Goal: Task Accomplishment & Management: Use online tool/utility

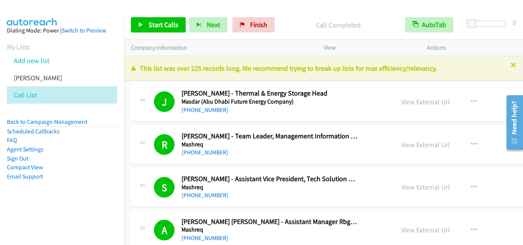
scroll to position [5128, 0]
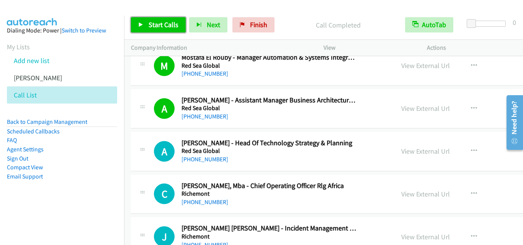
click at [140, 23] on icon at bounding box center [140, 25] width 5 height 5
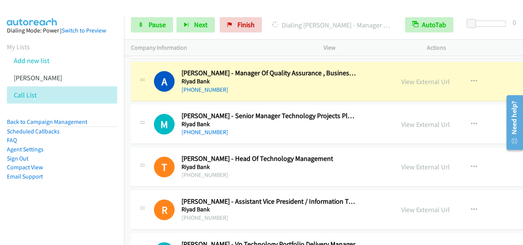
scroll to position [5511, 0]
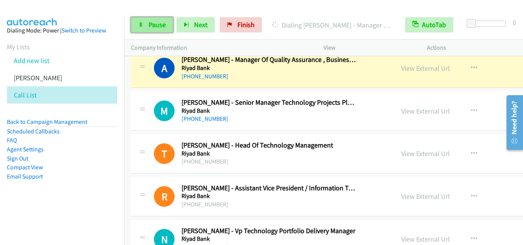
click at [144, 25] on link "Pause" at bounding box center [152, 24] width 42 height 15
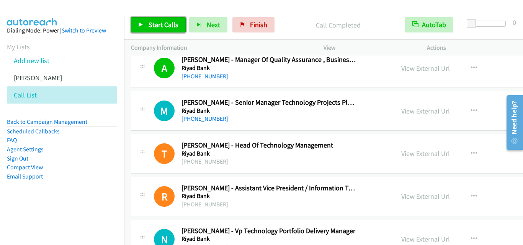
click at [139, 23] on icon at bounding box center [140, 25] width 5 height 5
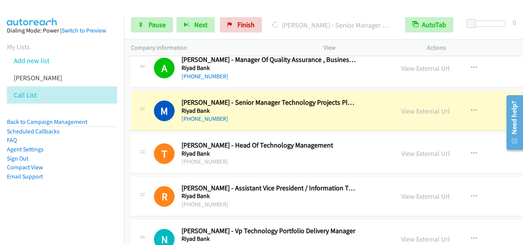
scroll to position [5549, 0]
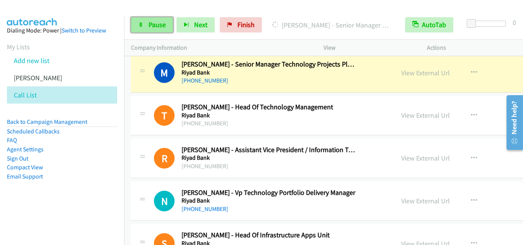
click at [141, 25] on icon at bounding box center [140, 25] width 5 height 5
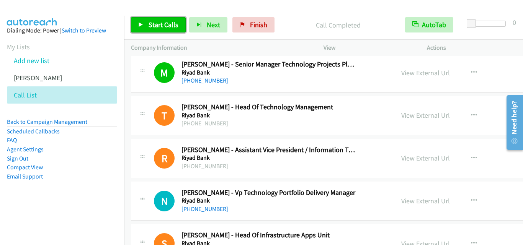
click at [140, 26] on icon at bounding box center [140, 25] width 5 height 5
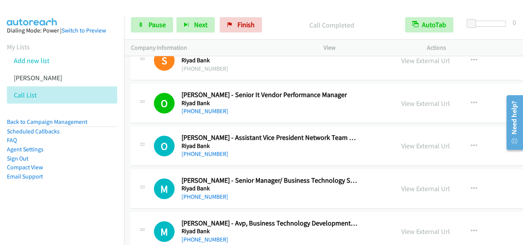
scroll to position [5779, 0]
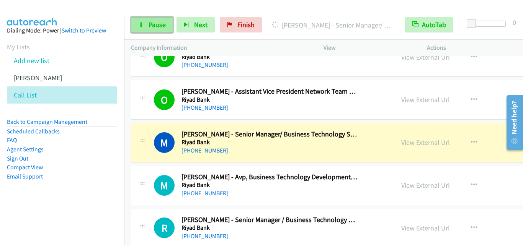
click at [141, 23] on icon at bounding box center [140, 25] width 5 height 5
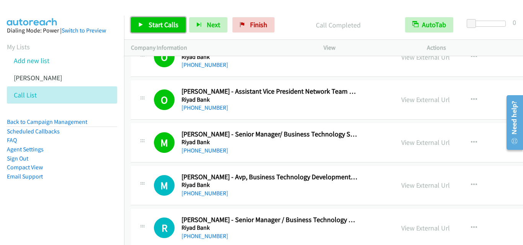
click at [142, 23] on icon at bounding box center [140, 25] width 5 height 5
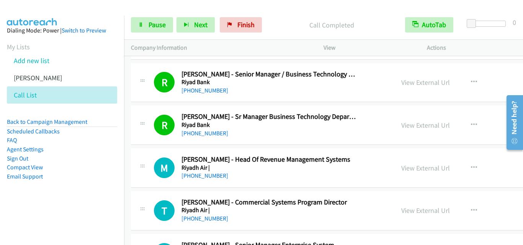
scroll to position [5932, 0]
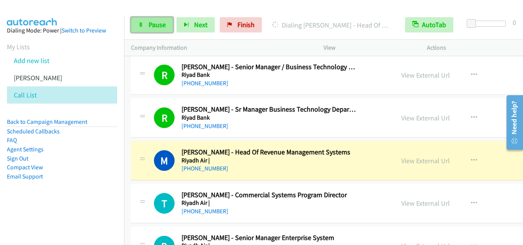
click at [142, 24] on icon at bounding box center [140, 25] width 5 height 5
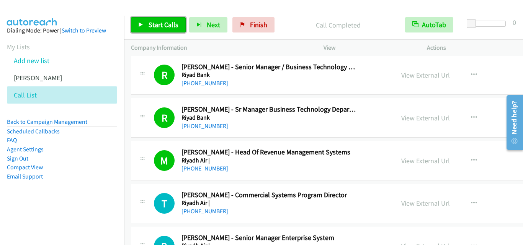
click at [141, 23] on icon at bounding box center [140, 25] width 5 height 5
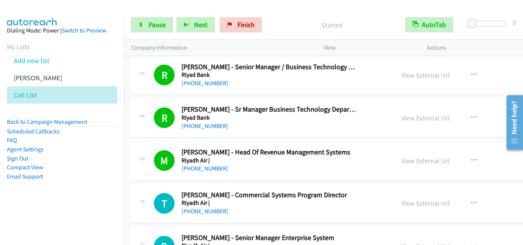
scroll to position [5970, 0]
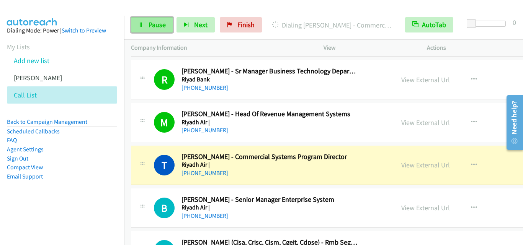
click at [137, 24] on link "Pause" at bounding box center [152, 24] width 42 height 15
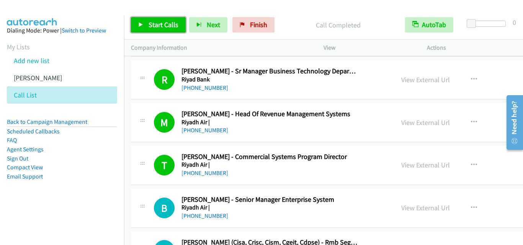
click at [141, 26] on icon at bounding box center [140, 25] width 5 height 5
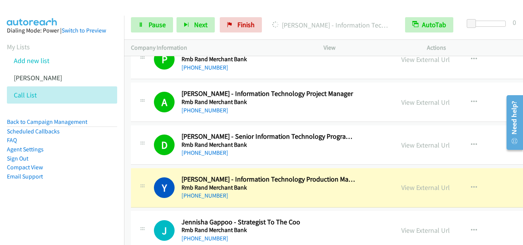
scroll to position [6238, 0]
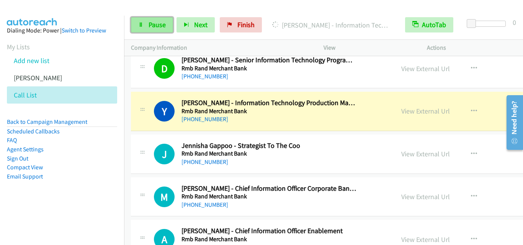
click at [141, 24] on icon at bounding box center [140, 25] width 5 height 5
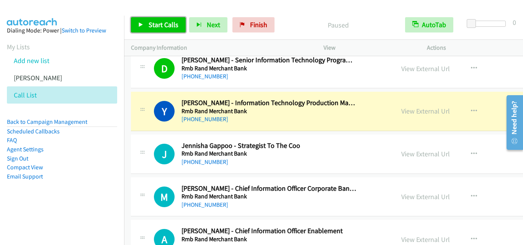
click at [140, 28] on link "Start Calls" at bounding box center [158, 24] width 55 height 15
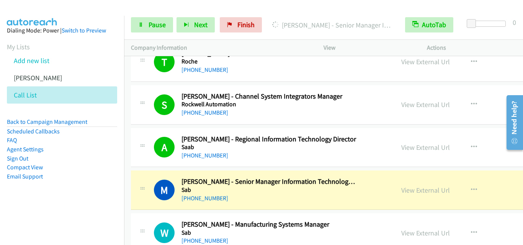
scroll to position [6583, 0]
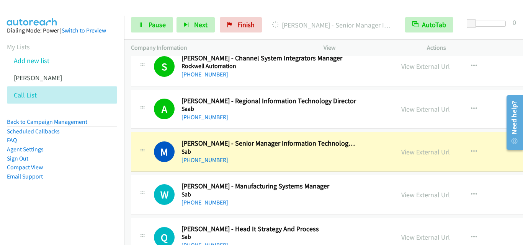
click at [146, 238] on icon at bounding box center [142, 237] width 9 height 4
drag, startPoint x: 54, startPoint y: 214, endPoint x: 76, endPoint y: 214, distance: 22.2
click at [54, 214] on aside "Dialing Mode: Power | Switch to Preview My Lists Add new list [PERSON_NAME] Cal…" at bounding box center [62, 116] width 124 height 200
click at [90, 181] on li "Email Support" at bounding box center [62, 176] width 110 height 9
click at [138, 24] on icon at bounding box center [140, 25] width 5 height 5
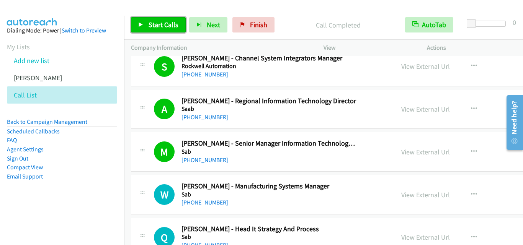
click at [142, 24] on icon at bounding box center [140, 25] width 5 height 5
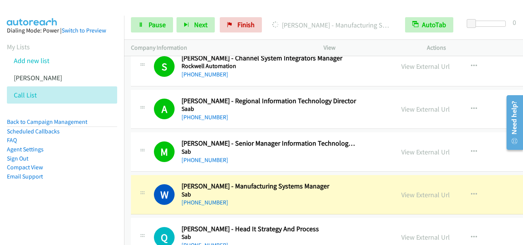
scroll to position [6621, 0]
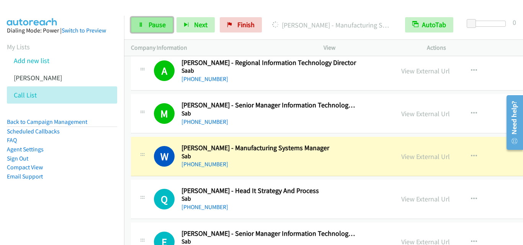
click at [138, 26] on icon at bounding box center [140, 25] width 5 height 5
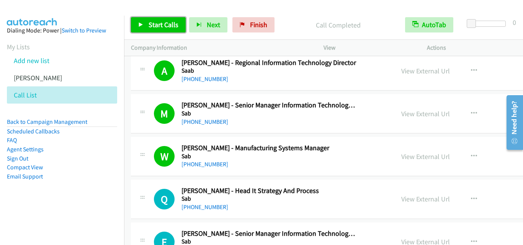
click at [139, 23] on icon at bounding box center [140, 25] width 5 height 5
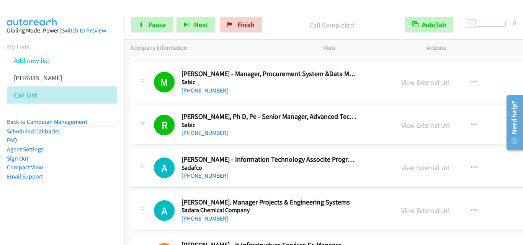
scroll to position [7118, 0]
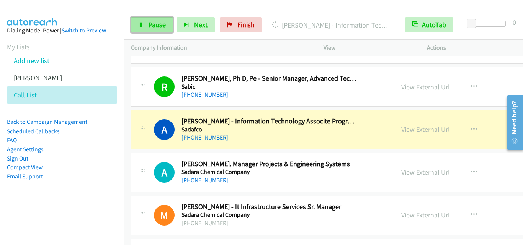
click at [140, 26] on icon at bounding box center [140, 25] width 5 height 5
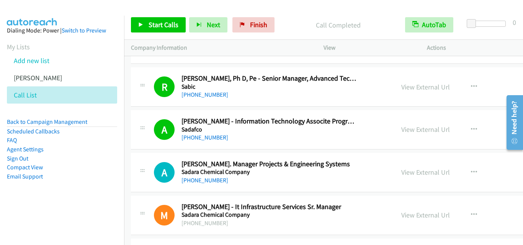
drag, startPoint x: 247, startPoint y: 142, endPoint x: 226, endPoint y: 5, distance: 137.8
click at [141, 24] on icon at bounding box center [140, 25] width 5 height 5
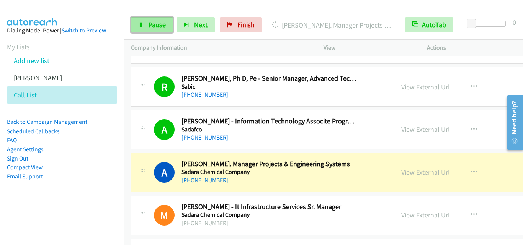
click at [140, 28] on link "Pause" at bounding box center [152, 24] width 42 height 15
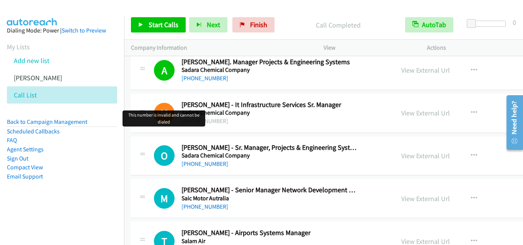
scroll to position [7233, 0]
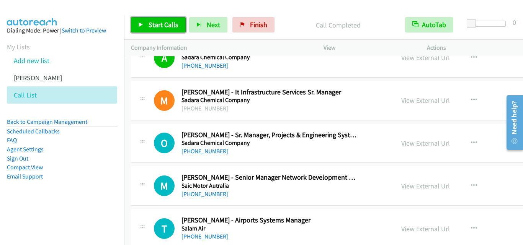
click at [139, 26] on icon at bounding box center [140, 25] width 5 height 5
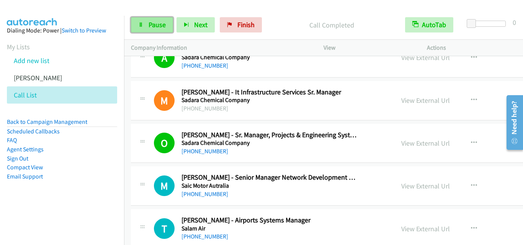
click at [144, 23] on link "Pause" at bounding box center [152, 24] width 42 height 15
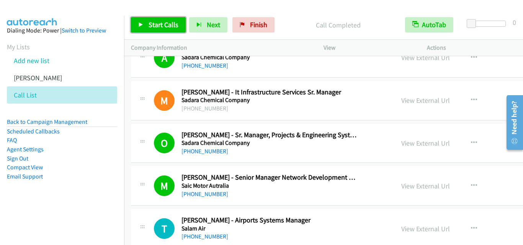
drag, startPoint x: 137, startPoint y: 20, endPoint x: 170, endPoint y: 36, distance: 36.3
click at [137, 20] on link "Start Calls" at bounding box center [158, 24] width 55 height 15
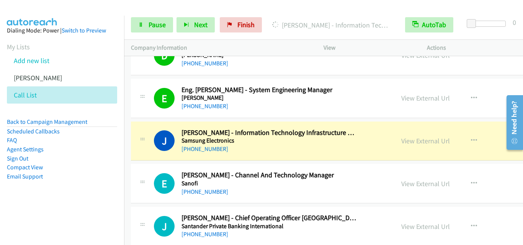
scroll to position [7463, 0]
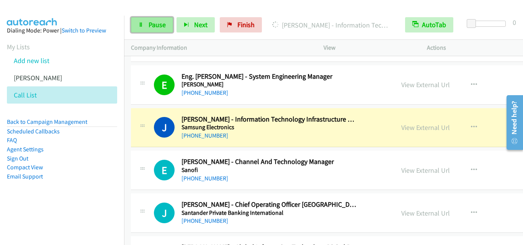
click at [142, 27] on icon at bounding box center [140, 25] width 5 height 5
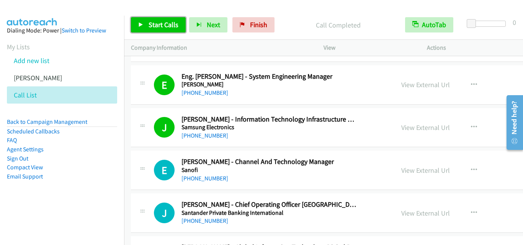
click at [141, 24] on icon at bounding box center [140, 25] width 5 height 5
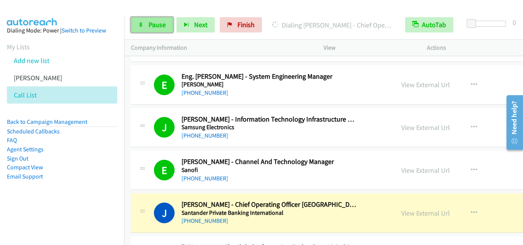
click at [133, 24] on link "Pause" at bounding box center [152, 24] width 42 height 15
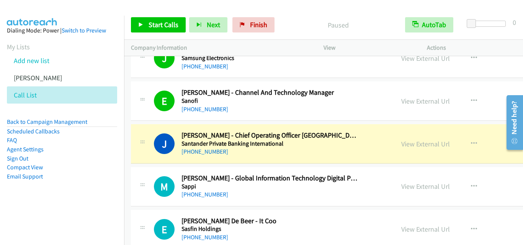
scroll to position [7539, 0]
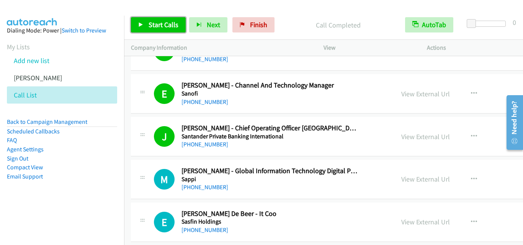
click at [140, 21] on link "Start Calls" at bounding box center [158, 24] width 55 height 15
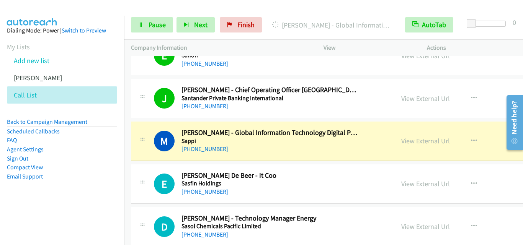
scroll to position [7616, 0]
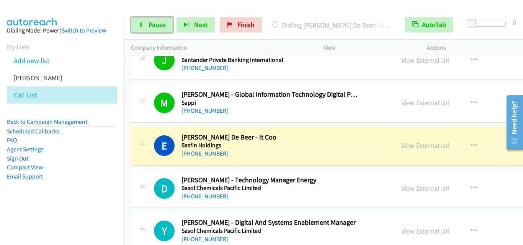
click at [142, 24] on icon at bounding box center [140, 25] width 5 height 5
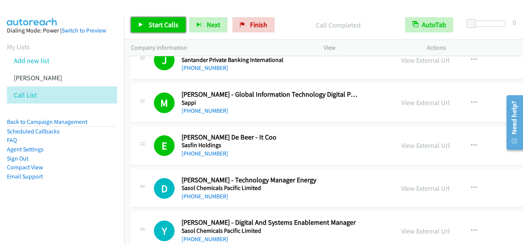
click at [141, 23] on icon at bounding box center [140, 25] width 5 height 5
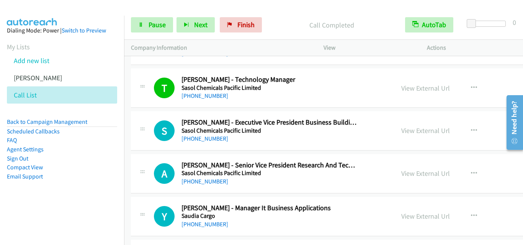
scroll to position [7807, 0]
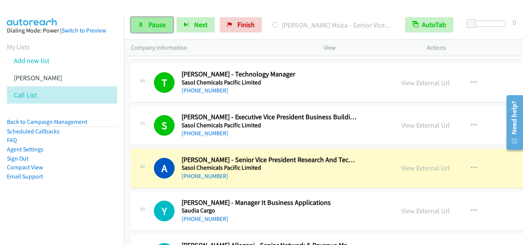
drag, startPoint x: 144, startPoint y: 20, endPoint x: 155, endPoint y: 29, distance: 14.1
click at [144, 20] on link "Pause" at bounding box center [152, 24] width 42 height 15
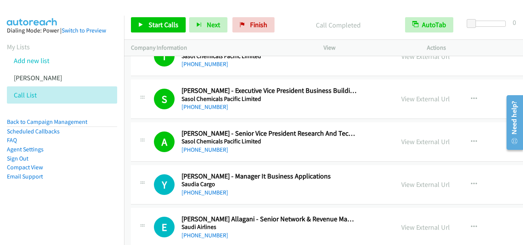
scroll to position [7846, 0]
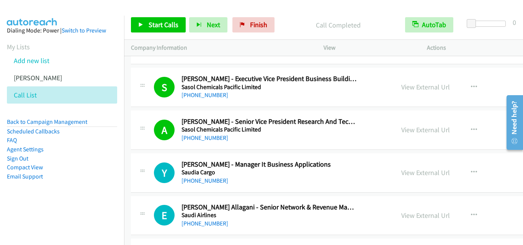
drag, startPoint x: 375, startPoint y: 176, endPoint x: 142, endPoint y: 38, distance: 270.7
click at [139, 25] on icon at bounding box center [140, 25] width 5 height 5
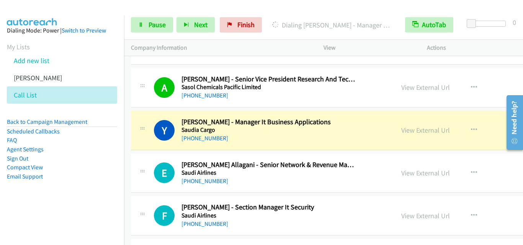
scroll to position [7922, 0]
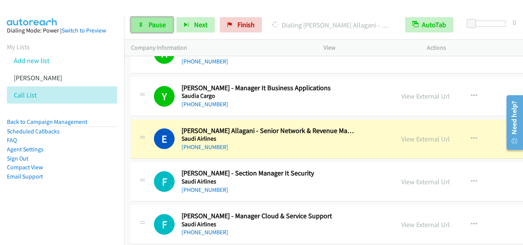
click at [139, 25] on icon at bounding box center [140, 25] width 5 height 5
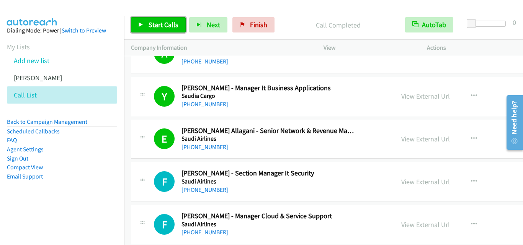
click at [143, 23] on icon at bounding box center [140, 25] width 5 height 5
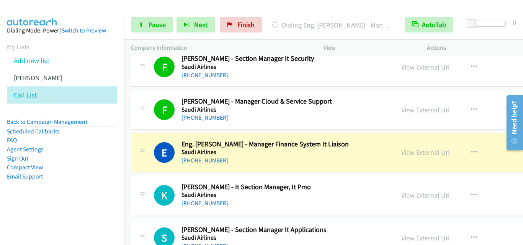
scroll to position [8075, 0]
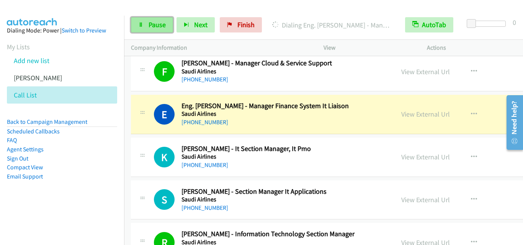
click at [139, 24] on icon at bounding box center [140, 25] width 5 height 5
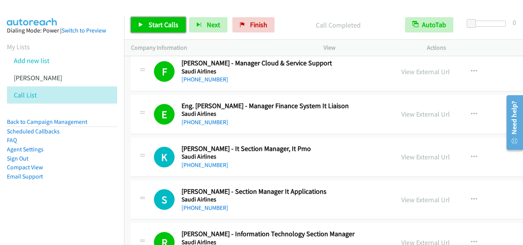
click at [137, 24] on link "Start Calls" at bounding box center [158, 24] width 55 height 15
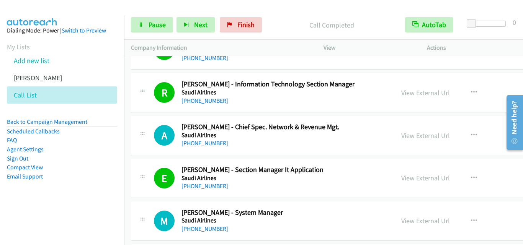
scroll to position [8228, 0]
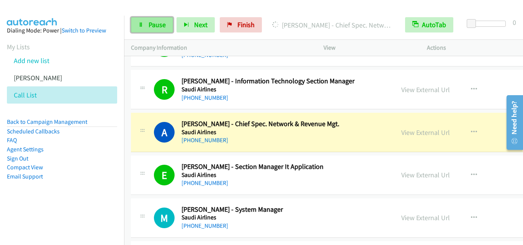
click at [143, 31] on link "Pause" at bounding box center [152, 24] width 42 height 15
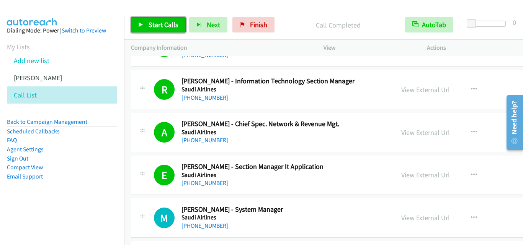
click at [140, 24] on icon at bounding box center [140, 25] width 5 height 5
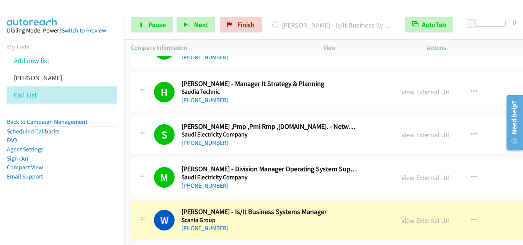
scroll to position [8726, 0]
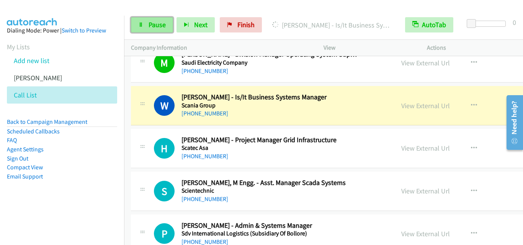
click at [143, 27] on icon at bounding box center [140, 25] width 5 height 5
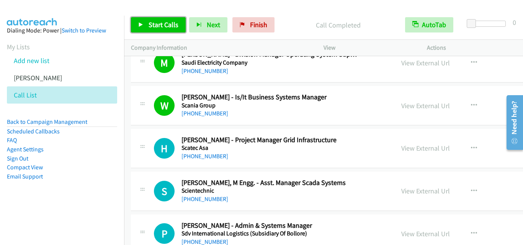
click at [140, 23] on icon at bounding box center [140, 25] width 5 height 5
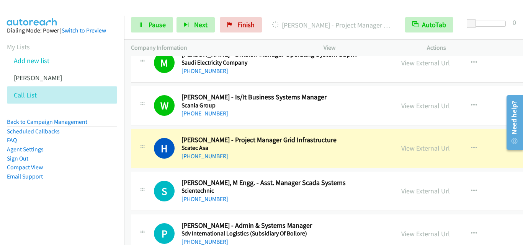
click at [241, 228] on h2 "[PERSON_NAME] - Admin & Systems Manager" at bounding box center [269, 226] width 176 height 9
click at [139, 24] on icon at bounding box center [140, 25] width 5 height 5
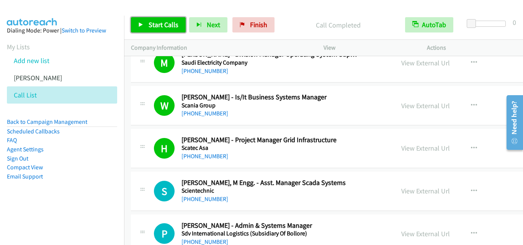
click at [140, 23] on icon at bounding box center [140, 25] width 5 height 5
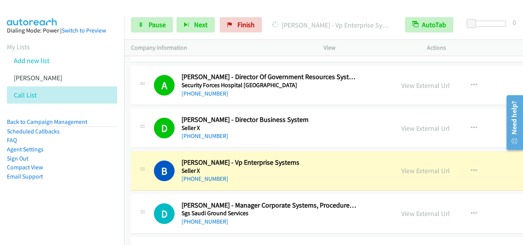
scroll to position [8955, 0]
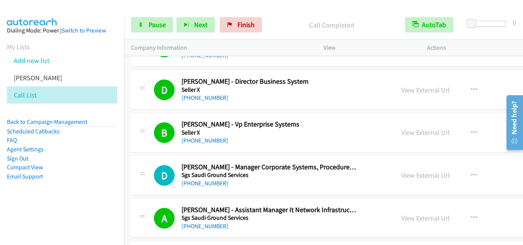
click at [285, 234] on div "A Callback Scheduled [PERSON_NAME] - Assistant Manager It Network Infrastructur…" at bounding box center [380, 218] width 499 height 39
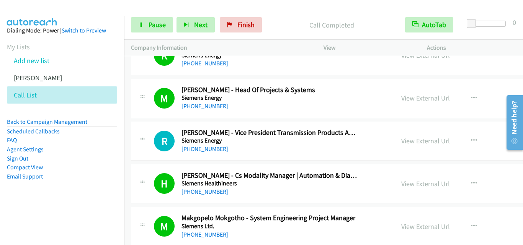
scroll to position [9262, 0]
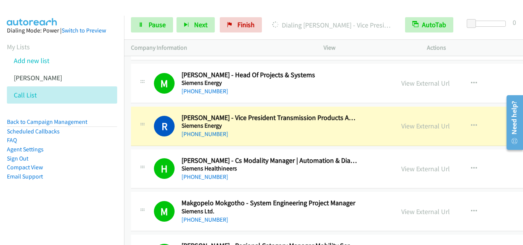
drag, startPoint x: 251, startPoint y: 233, endPoint x: 184, endPoint y: 114, distance: 136.4
click at [140, 24] on icon at bounding box center [140, 25] width 5 height 5
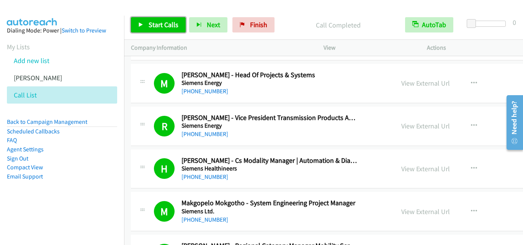
click at [139, 23] on icon at bounding box center [140, 25] width 5 height 5
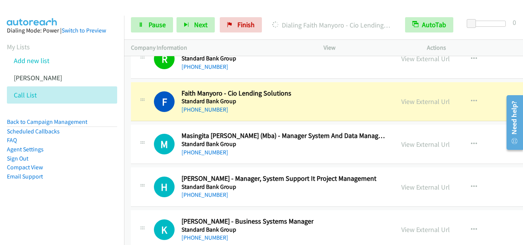
scroll to position [9759, 0]
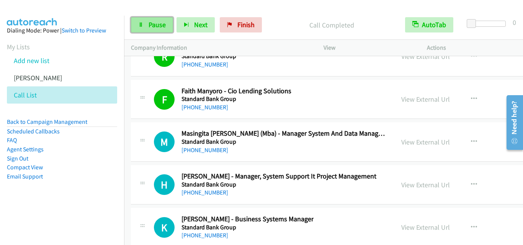
click at [145, 23] on link "Pause" at bounding box center [152, 24] width 42 height 15
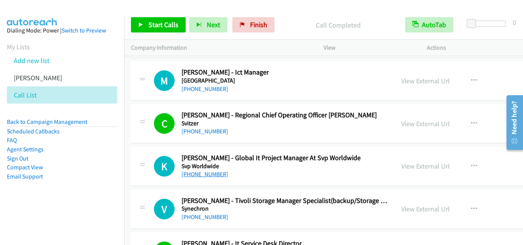
scroll to position [11673, 0]
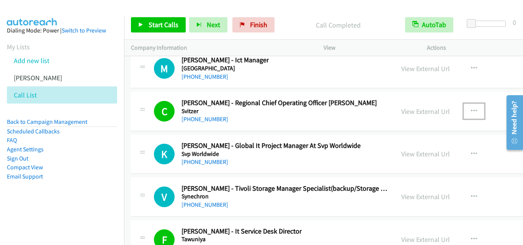
click at [471, 110] on icon "button" at bounding box center [474, 111] width 6 height 6
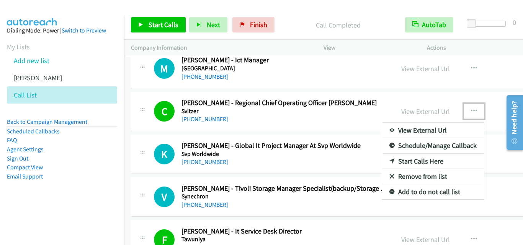
click at [252, 158] on div at bounding box center [261, 122] width 523 height 245
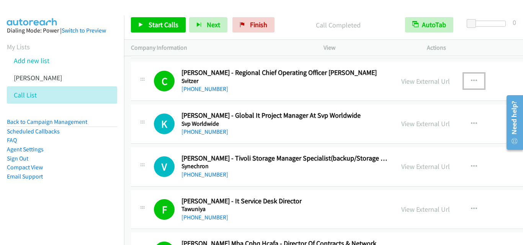
scroll to position [11711, 0]
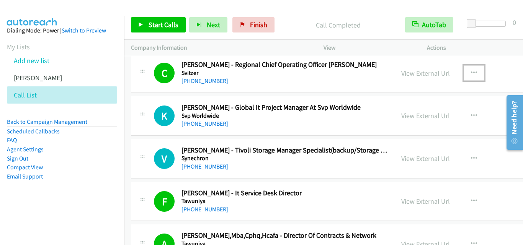
click at [464, 73] on button "button" at bounding box center [473, 72] width 21 height 15
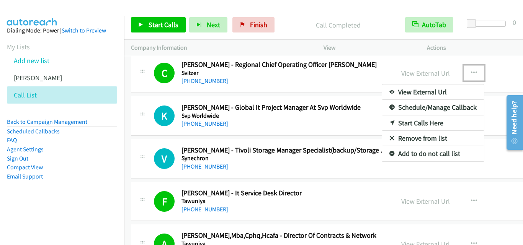
click at [411, 126] on link "Start Calls Here" at bounding box center [433, 123] width 102 height 15
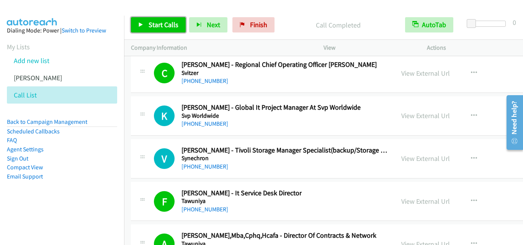
click at [137, 25] on link "Start Calls" at bounding box center [158, 24] width 55 height 15
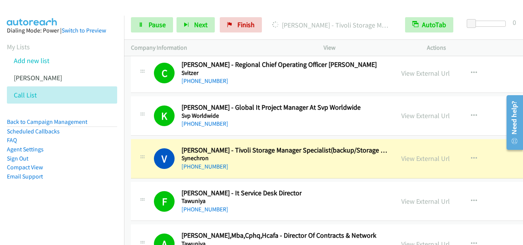
scroll to position [11749, 0]
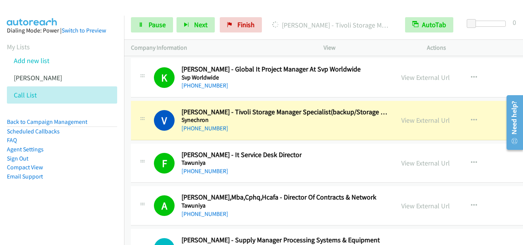
drag, startPoint x: 181, startPoint y: 234, endPoint x: 215, endPoint y: 153, distance: 88.1
click at [138, 21] on link "Pause" at bounding box center [152, 24] width 42 height 15
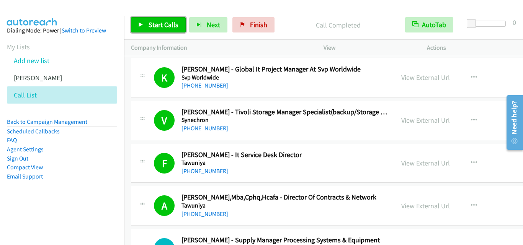
click at [138, 26] on link "Start Calls" at bounding box center [158, 24] width 55 height 15
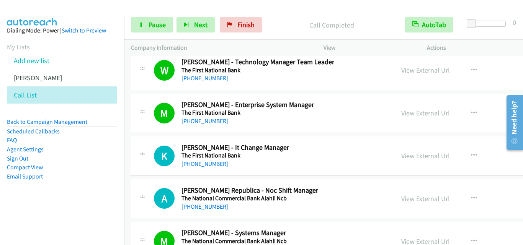
scroll to position [11979, 0]
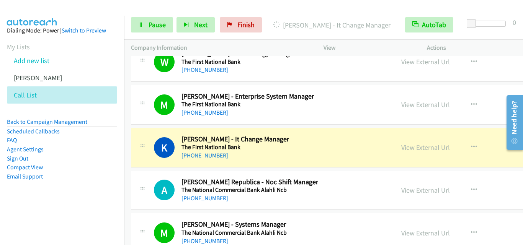
click at [306, 154] on div "K Callback Scheduled [PERSON_NAME] - It Change Manager The First National Bank …" at bounding box center [270, 147] width 233 height 25
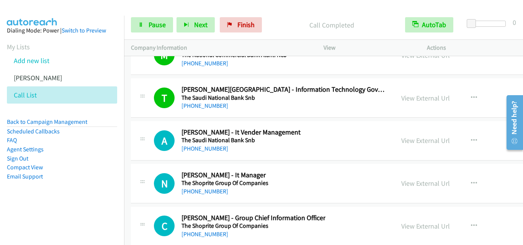
scroll to position [12170, 0]
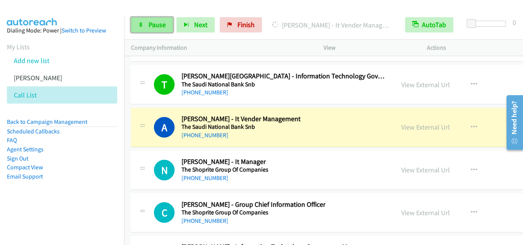
click at [140, 27] on icon at bounding box center [140, 25] width 5 height 5
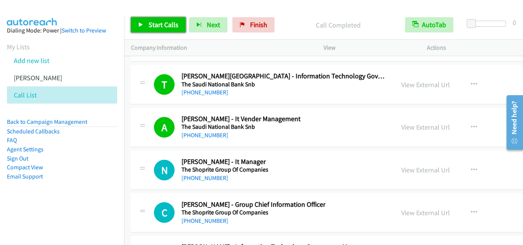
click at [138, 29] on link "Start Calls" at bounding box center [158, 24] width 55 height 15
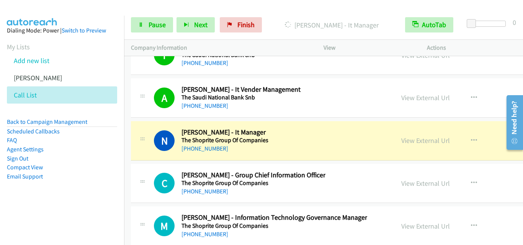
scroll to position [12209, 0]
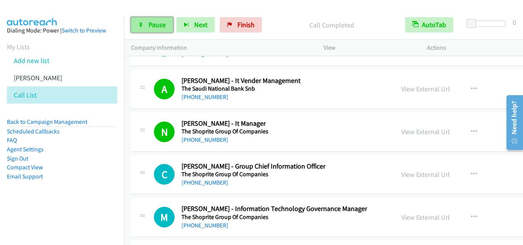
click at [142, 21] on link "Pause" at bounding box center [152, 24] width 42 height 15
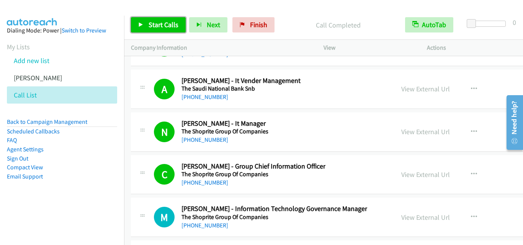
click at [144, 24] on link "Start Calls" at bounding box center [158, 24] width 55 height 15
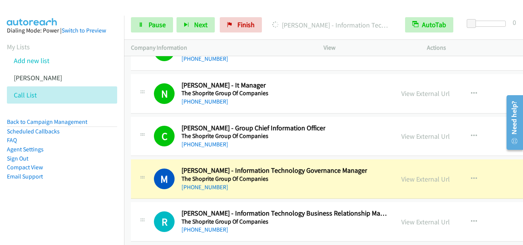
scroll to position [12323, 0]
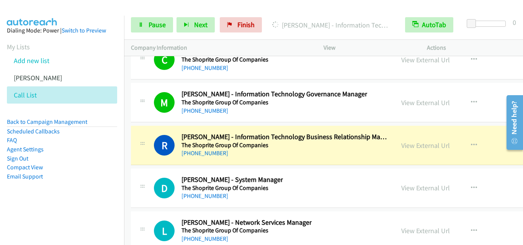
drag, startPoint x: 337, startPoint y: 234, endPoint x: 320, endPoint y: 201, distance: 37.1
click at [337, 234] on div "L Callback Scheduled [PERSON_NAME] - Network Services Manager The Shoprite Grou…" at bounding box center [270, 231] width 233 height 25
click at [138, 23] on icon at bounding box center [140, 25] width 5 height 5
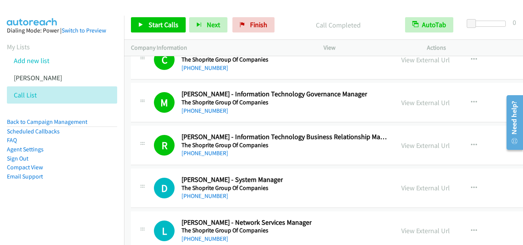
click at [303, 152] on div "[PHONE_NUMBER]" at bounding box center [284, 153] width 206 height 9
click at [142, 26] on icon at bounding box center [140, 25] width 5 height 5
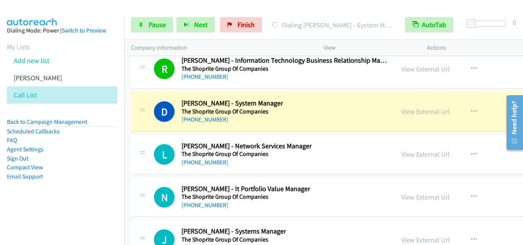
scroll to position [12438, 0]
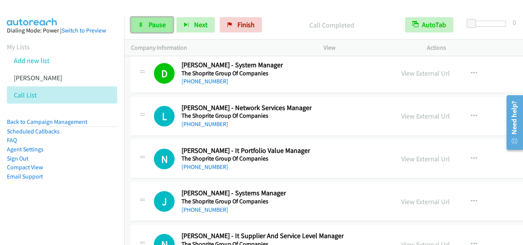
click at [140, 27] on icon at bounding box center [140, 25] width 5 height 5
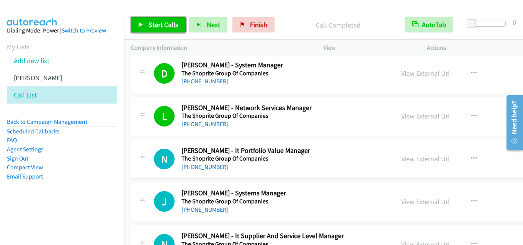
click at [141, 26] on icon at bounding box center [140, 25] width 5 height 5
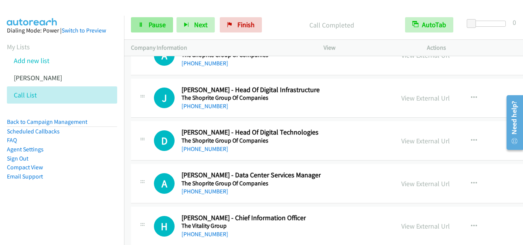
scroll to position [12744, 0]
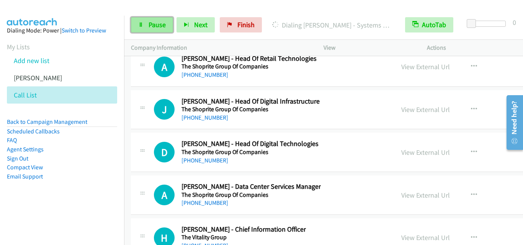
click at [144, 25] on link "Pause" at bounding box center [152, 24] width 42 height 15
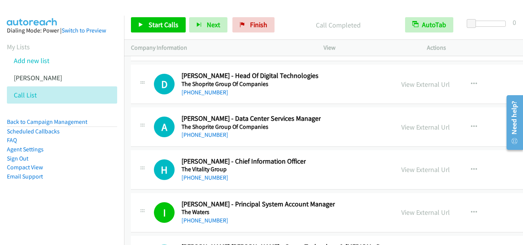
scroll to position [12821, 0]
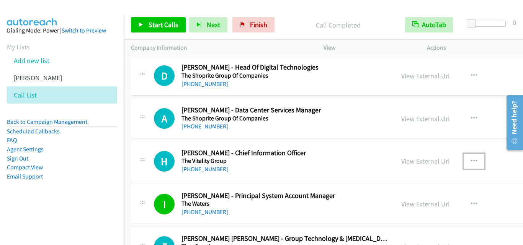
click at [471, 160] on icon "button" at bounding box center [474, 161] width 6 height 6
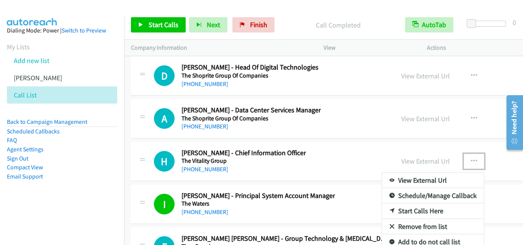
click at [399, 214] on link "Start Calls Here" at bounding box center [433, 211] width 102 height 15
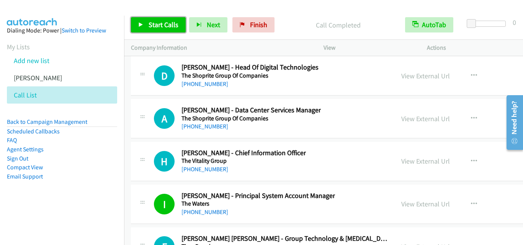
click at [142, 24] on icon at bounding box center [140, 25] width 5 height 5
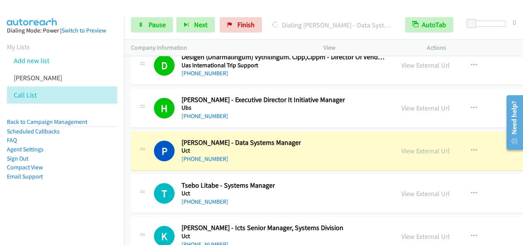
scroll to position [13357, 0]
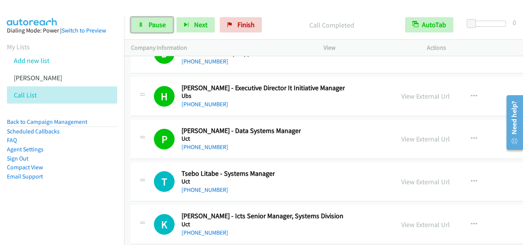
drag, startPoint x: 142, startPoint y: 25, endPoint x: 256, endPoint y: 101, distance: 136.8
click at [142, 25] on icon at bounding box center [140, 25] width 5 height 5
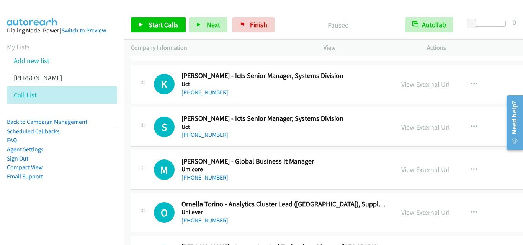
scroll to position [13510, 0]
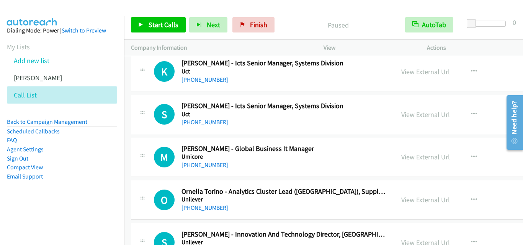
click at [245, 166] on div "[PHONE_NUMBER]" at bounding box center [247, 165] width 132 height 9
click at [471, 155] on icon "button" at bounding box center [474, 157] width 6 height 6
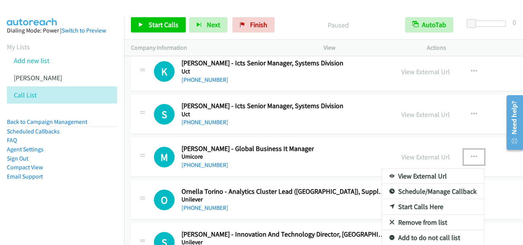
click at [391, 205] on link "Start Calls Here" at bounding box center [433, 206] width 102 height 15
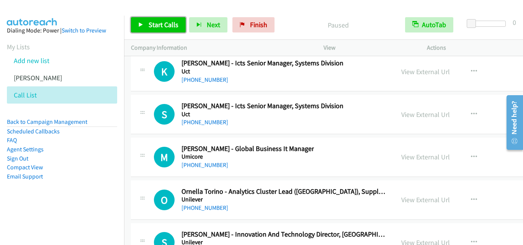
click at [139, 23] on icon at bounding box center [140, 25] width 5 height 5
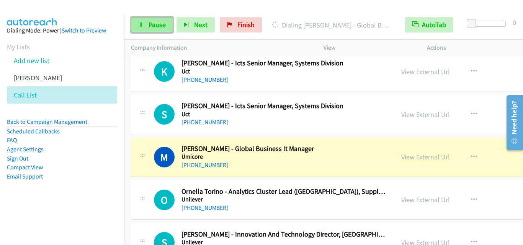
click at [141, 29] on link "Pause" at bounding box center [152, 24] width 42 height 15
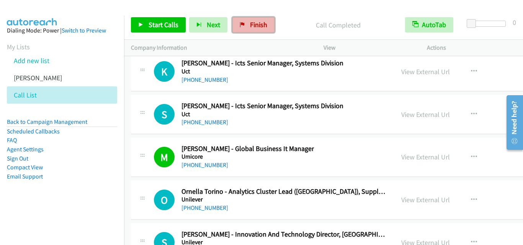
click at [243, 24] on link "Finish" at bounding box center [253, 24] width 42 height 15
